Goal: Information Seeking & Learning: Find specific fact

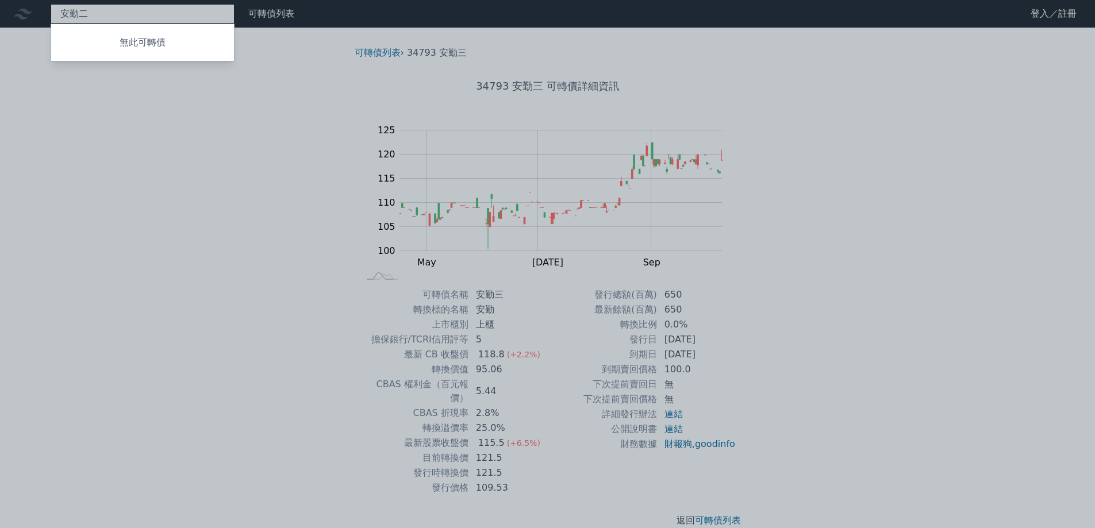
click at [170, 14] on div "安勤二 無此可轉債" at bounding box center [143, 14] width 184 height 20
type input "安"
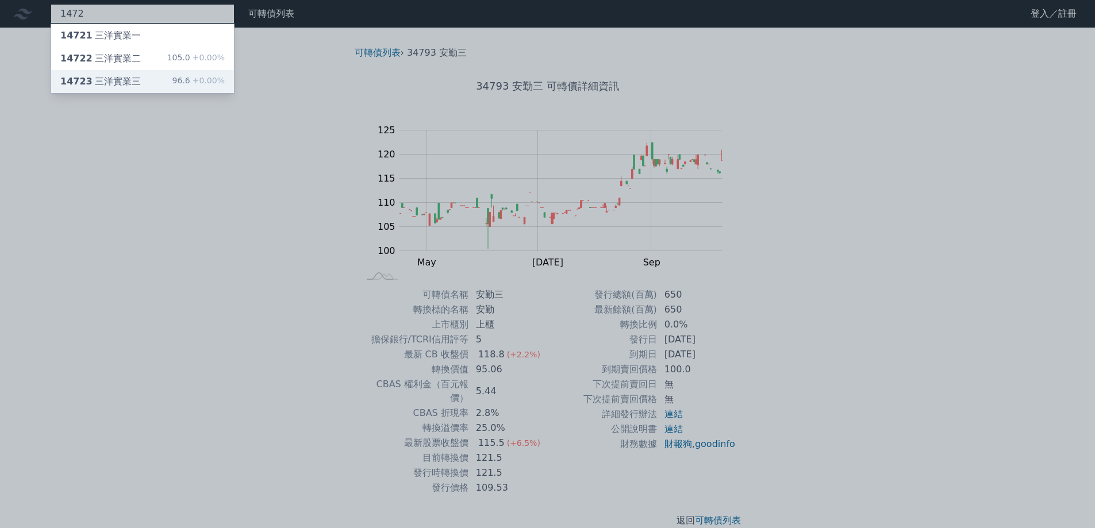
type input "1472"
click at [141, 77] on div "14723 三洋實業三 96.6 +0.00%" at bounding box center [142, 81] width 183 height 23
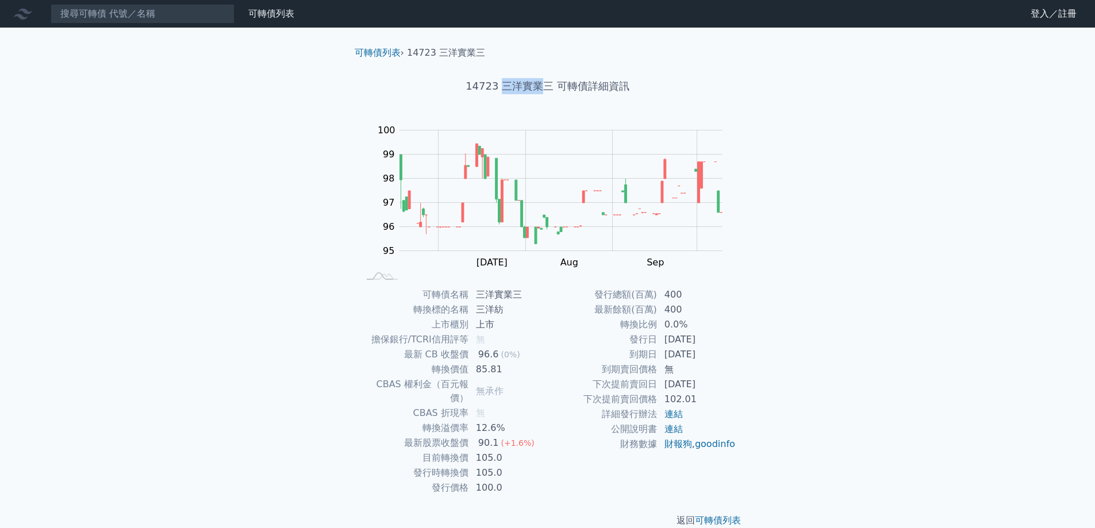
drag, startPoint x: 504, startPoint y: 89, endPoint x: 538, endPoint y: 82, distance: 34.6
click at [538, 82] on h1 "14723 三洋實業三 可轉債詳細資訊" at bounding box center [548, 86] width 405 height 16
copy h1 "三洋實業"
click at [130, 11] on input at bounding box center [143, 14] width 184 height 20
paste input "三洋實業"
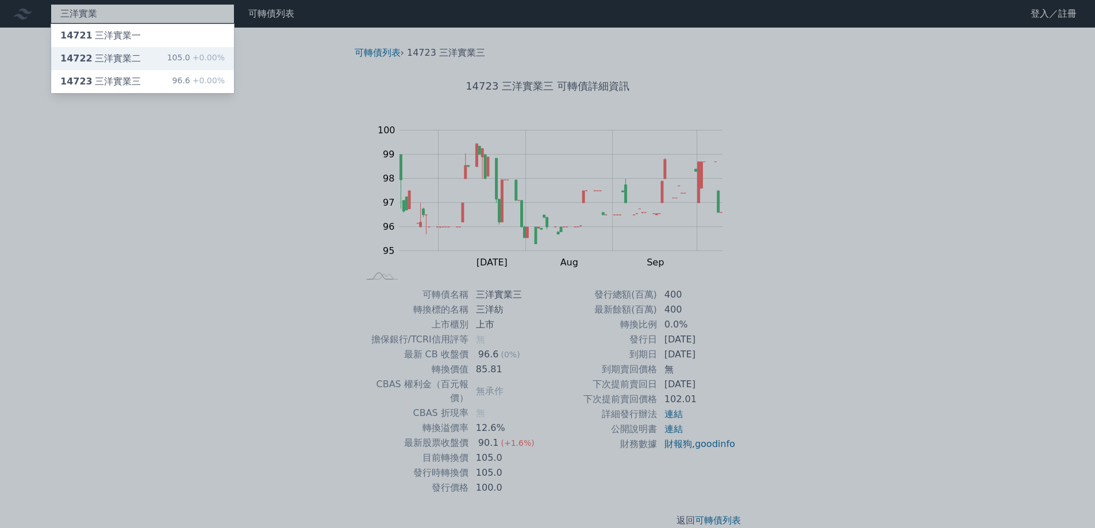
type input "三洋實業"
click at [202, 60] on span "+0.00%" at bounding box center [207, 57] width 35 height 9
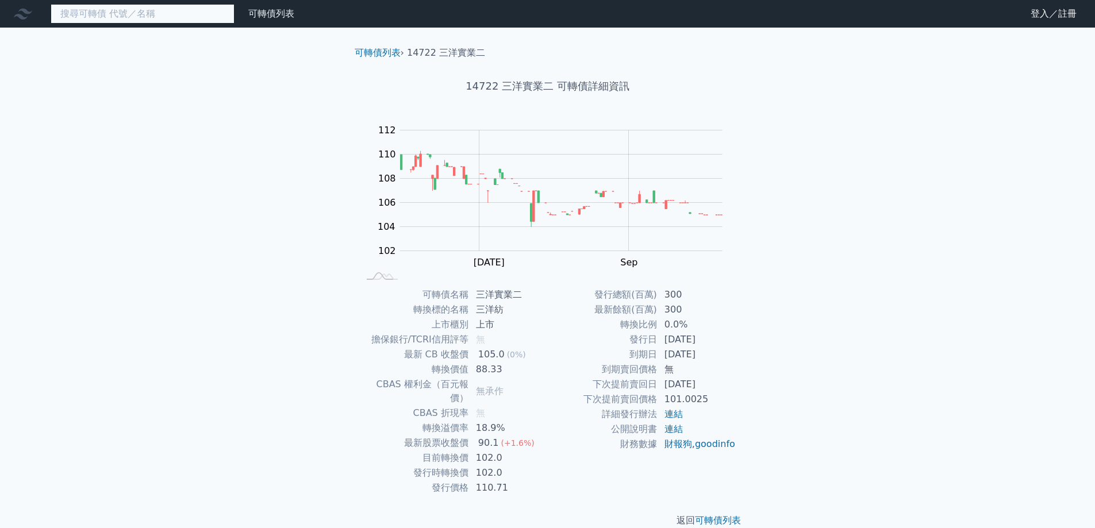
click at [134, 18] on input at bounding box center [143, 14] width 184 height 20
paste input "三洋實業"
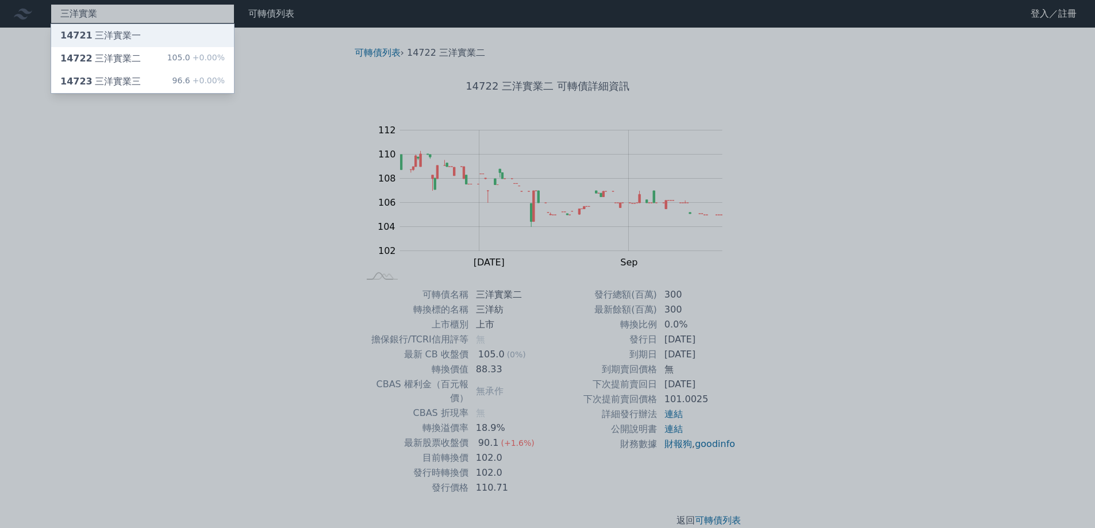
type input "三洋實業"
click at [121, 42] on div "14721 三洋實業一" at bounding box center [100, 36] width 81 height 14
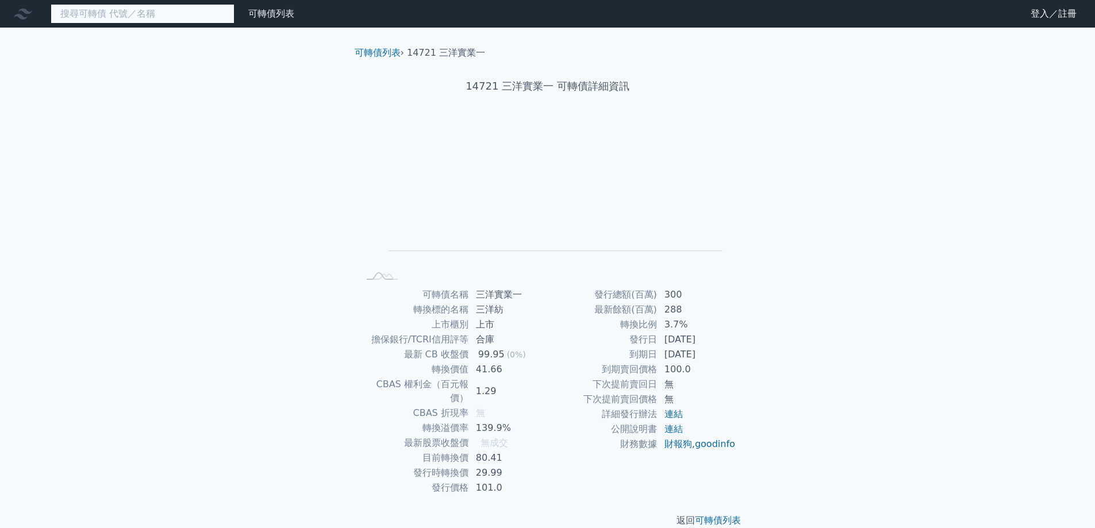
click at [95, 20] on input at bounding box center [143, 14] width 184 height 20
paste input "三洋實業"
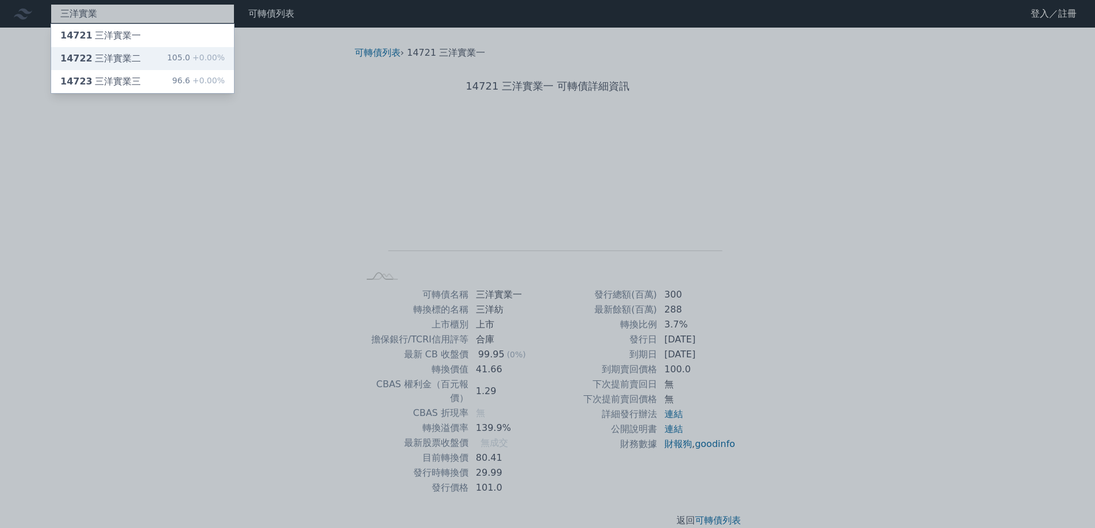
type input "三洋實業"
click at [106, 57] on div "14722 三洋實業二" at bounding box center [100, 59] width 81 height 14
